Goal: Task Accomplishment & Management: Manage account settings

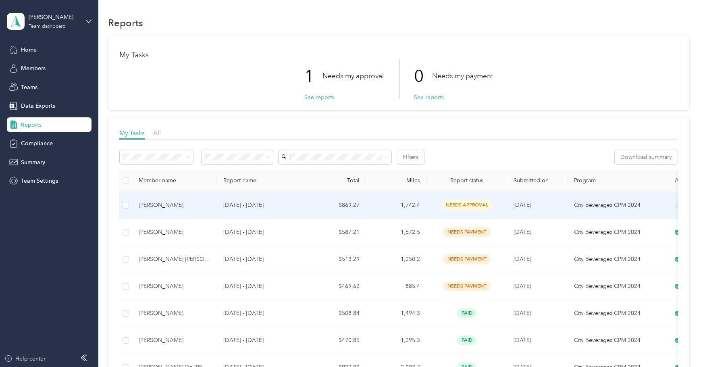
click at [210, 204] on div "[PERSON_NAME]" at bounding box center [175, 205] width 72 height 9
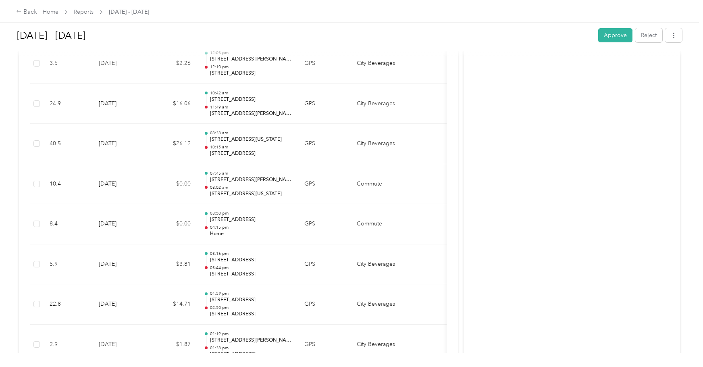
scroll to position [6577, 0]
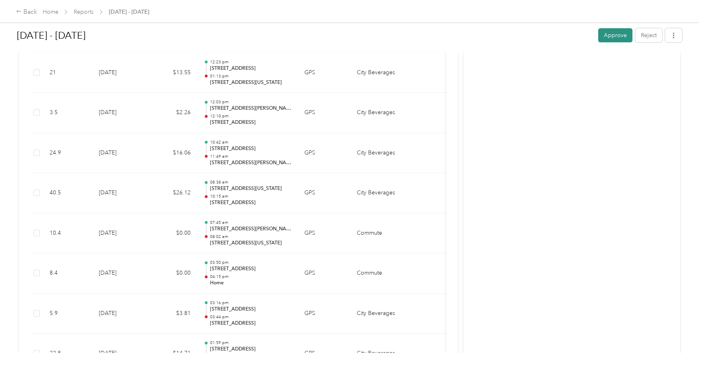
click at [605, 40] on button "Approve" at bounding box center [615, 35] width 34 height 14
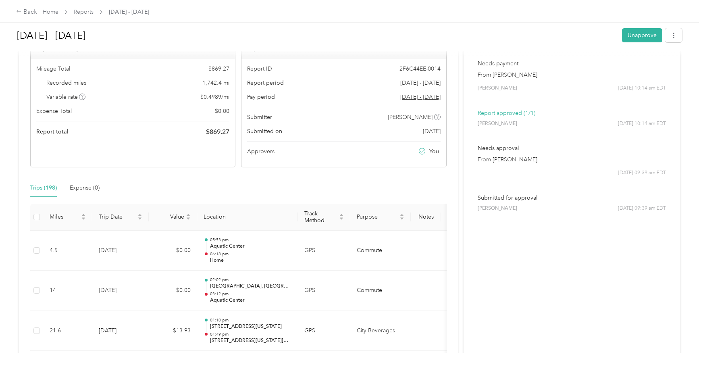
scroll to position [0, 0]
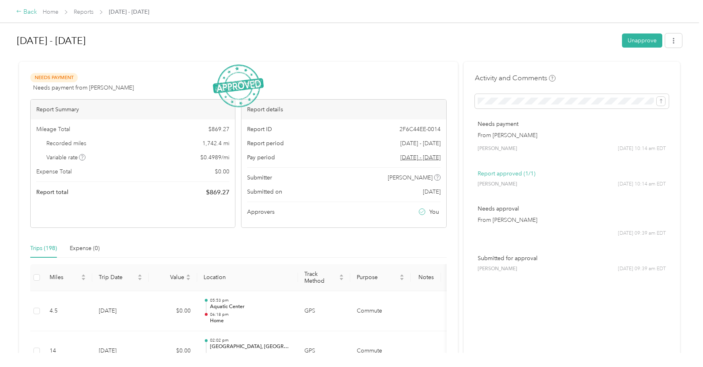
click at [24, 12] on div "Back" at bounding box center [26, 12] width 21 height 10
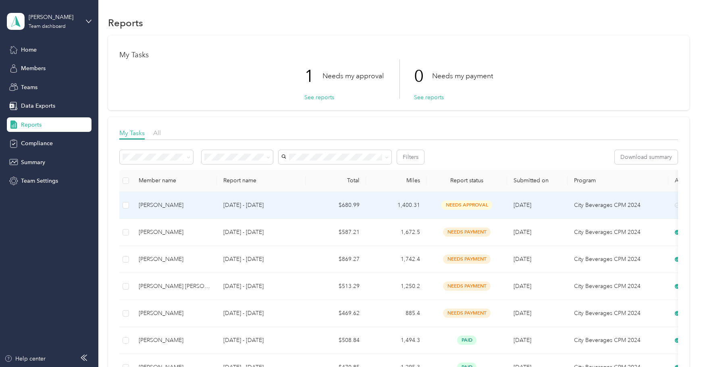
click at [221, 208] on td "[DATE] - [DATE]" at bounding box center [261, 205] width 89 height 27
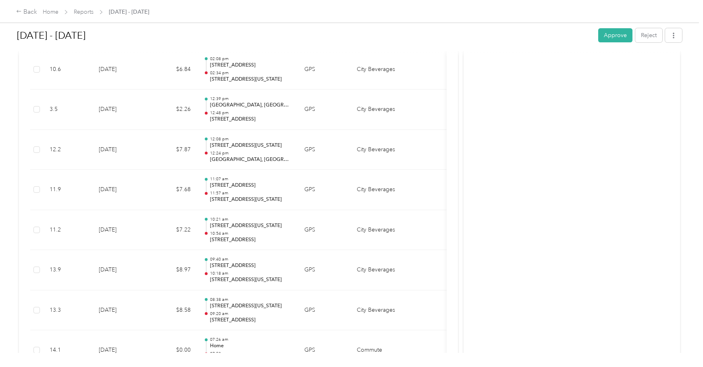
scroll to position [4653, 0]
click at [605, 35] on button "Approve" at bounding box center [615, 35] width 34 height 14
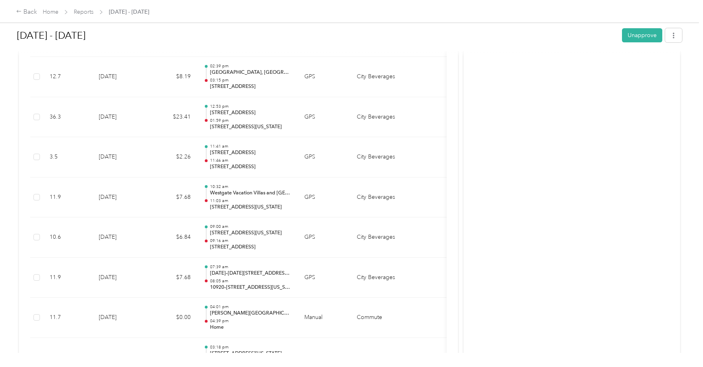
scroll to position [0, 0]
